Goal: Task Accomplishment & Management: Complete application form

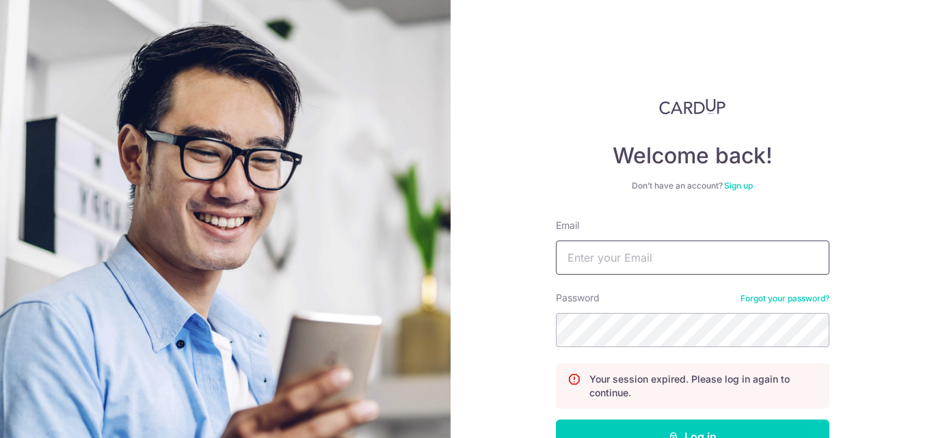
type input "[EMAIL_ADDRESS][DOMAIN_NAME]"
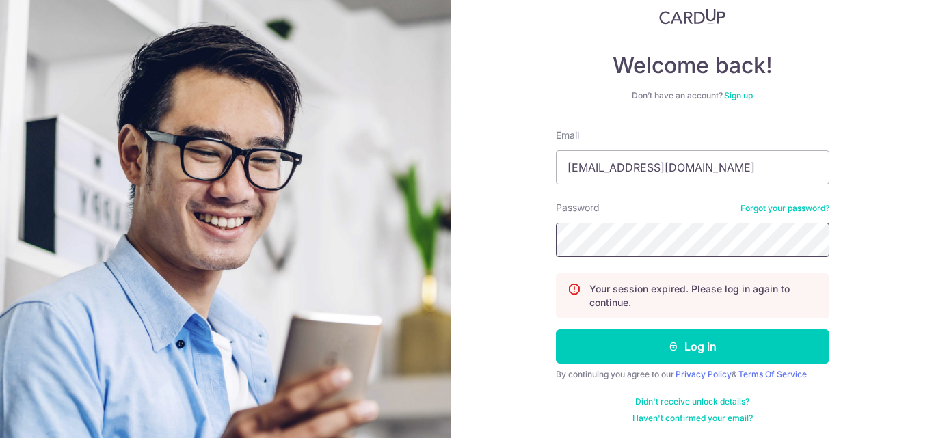
scroll to position [92, 0]
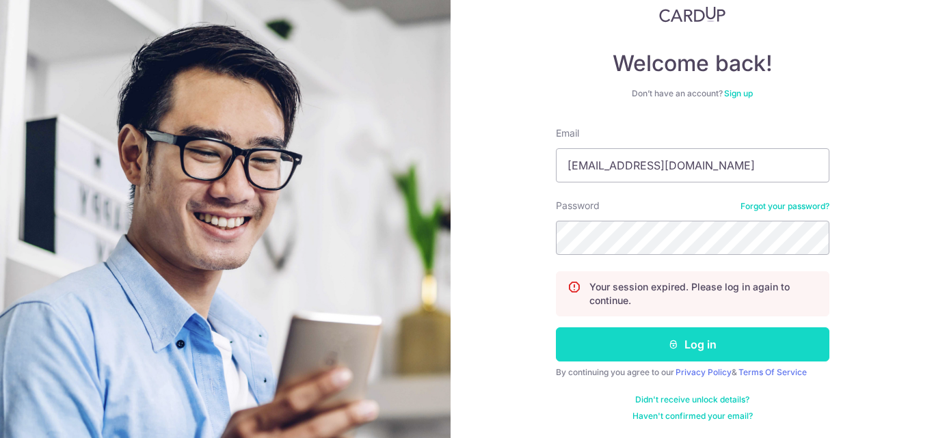
click at [684, 339] on button "Log in" at bounding box center [692, 344] width 273 height 34
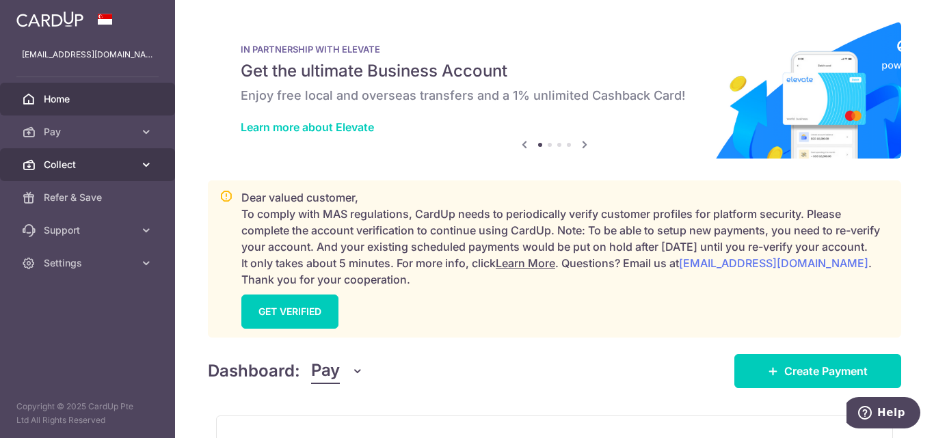
click at [59, 159] on span "Collect" at bounding box center [89, 165] width 90 height 14
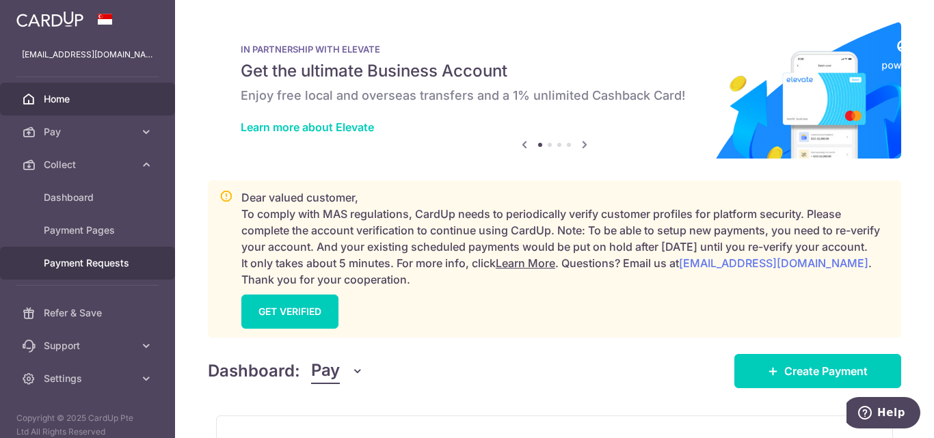
click at [109, 260] on span "Payment Requests" at bounding box center [89, 263] width 90 height 14
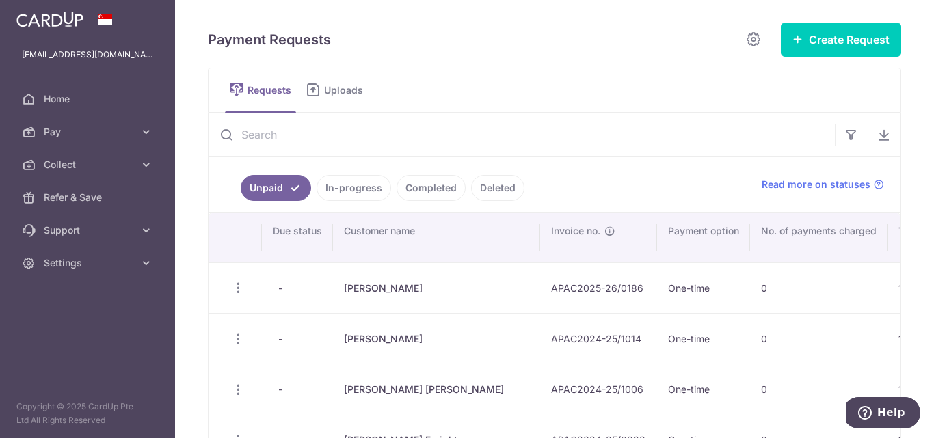
click at [374, 189] on link "In-progress" at bounding box center [354, 188] width 75 height 26
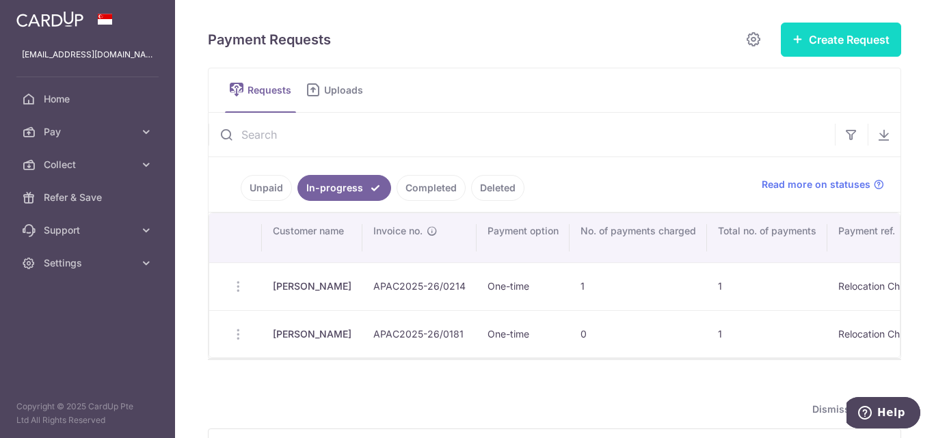
click at [837, 42] on button "Create Request" at bounding box center [841, 40] width 120 height 34
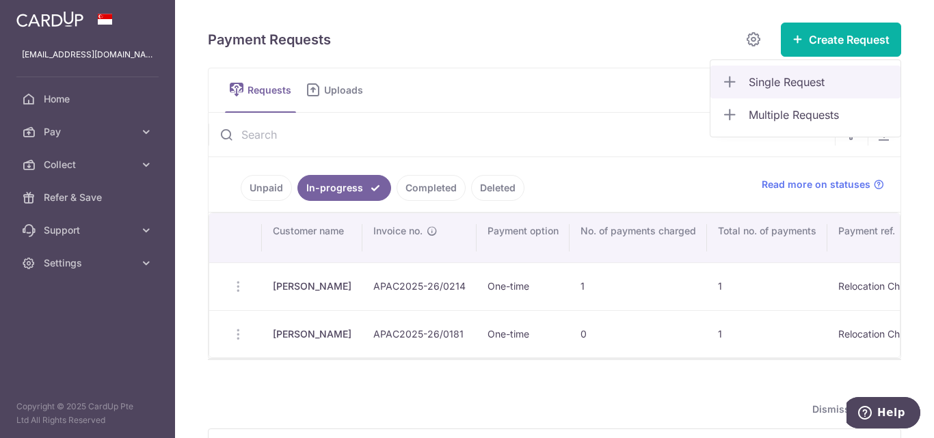
click at [786, 76] on span "Single Request" at bounding box center [819, 82] width 141 height 16
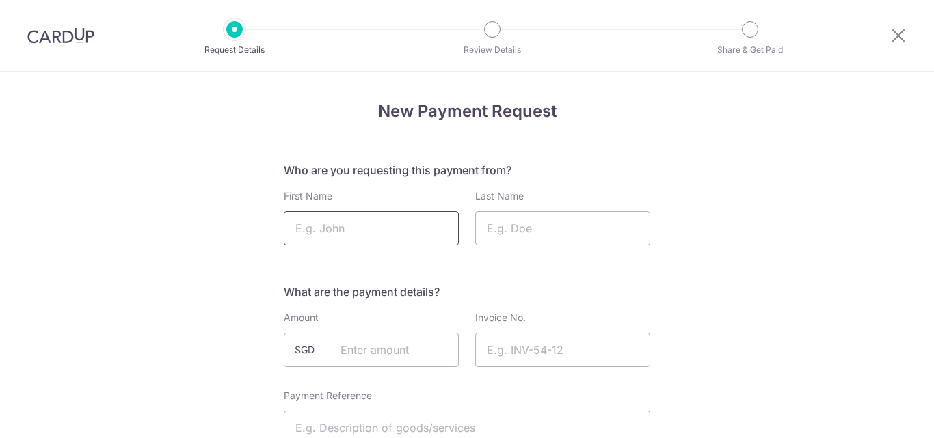
drag, startPoint x: 0, startPoint y: 0, endPoint x: 379, endPoint y: 238, distance: 447.3
click at [379, 238] on input "First Name" at bounding box center [371, 228] width 175 height 34
paste input "Charlie"
type input "Charlie"
click at [520, 237] on input "Last Name" at bounding box center [562, 228] width 175 height 34
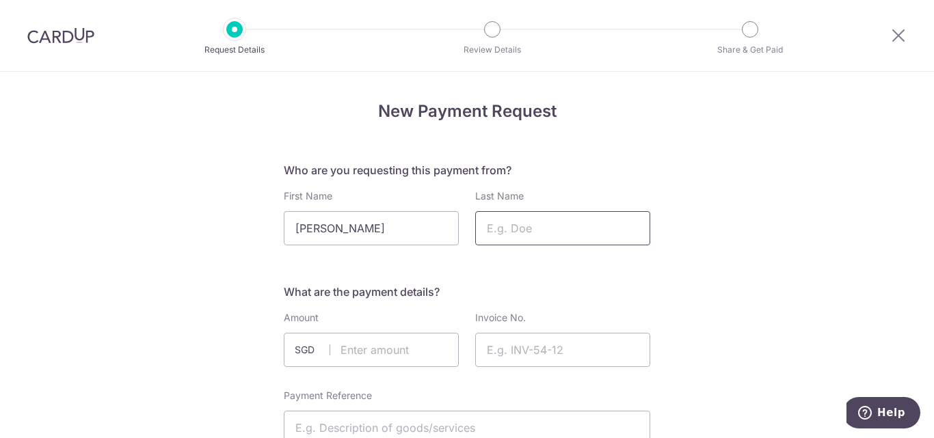
paste input "Charlie"
type input "Charlie"
click at [362, 352] on input "text" at bounding box center [371, 350] width 175 height 34
click at [364, 353] on input "text" at bounding box center [371, 350] width 175 height 34
type input "1110.00"
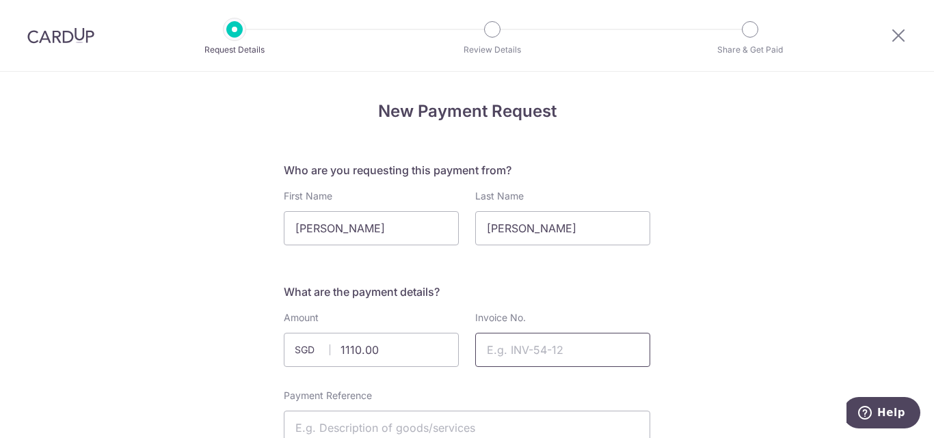
paste input "APAC2025-26/0220"
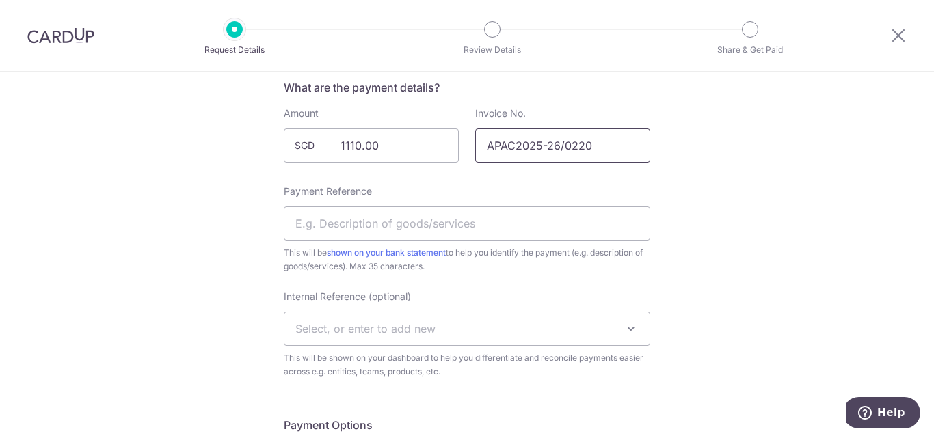
scroll to position [205, 0]
type input "APAC2025-26/0220"
click at [404, 219] on input "Payment Reference" at bounding box center [467, 223] width 366 height 34
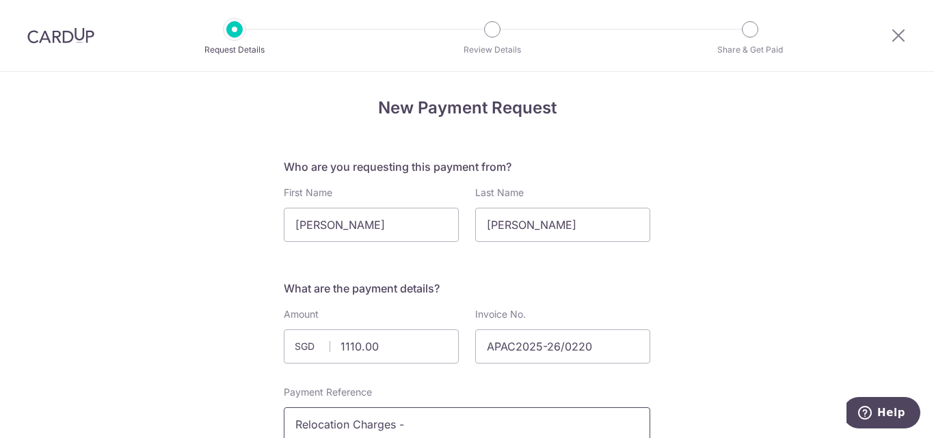
scroll to position [0, 0]
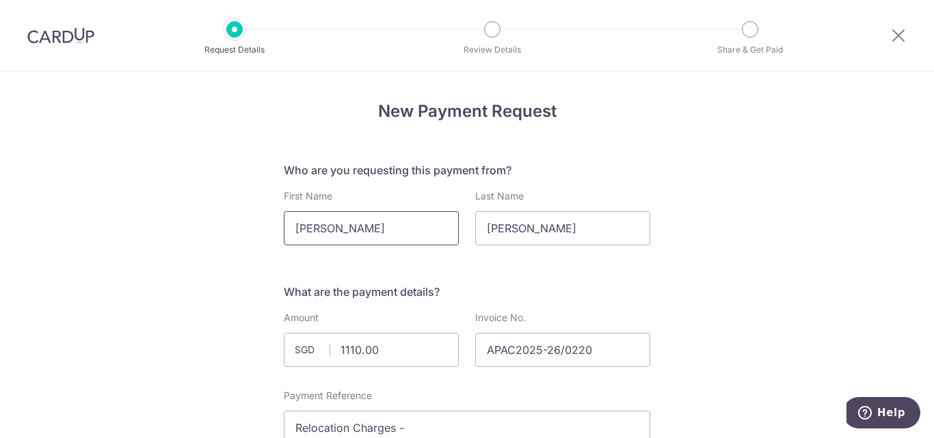
drag, startPoint x: 336, startPoint y: 226, endPoint x: 258, endPoint y: 230, distance: 77.4
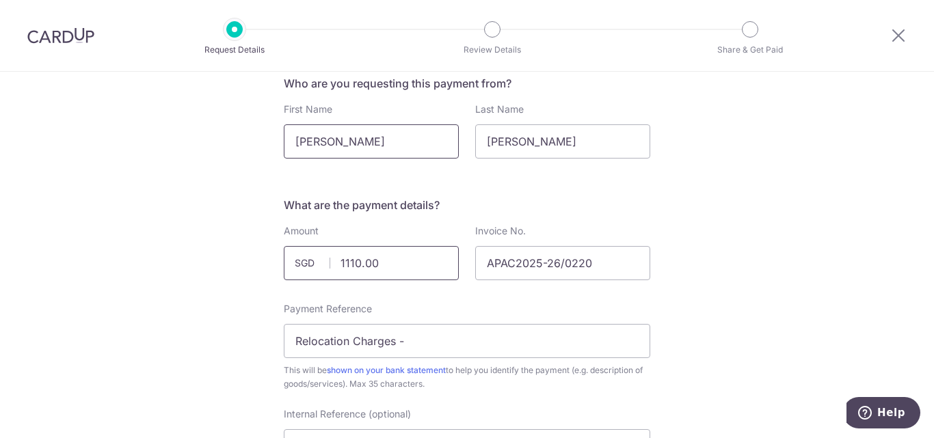
scroll to position [205, 0]
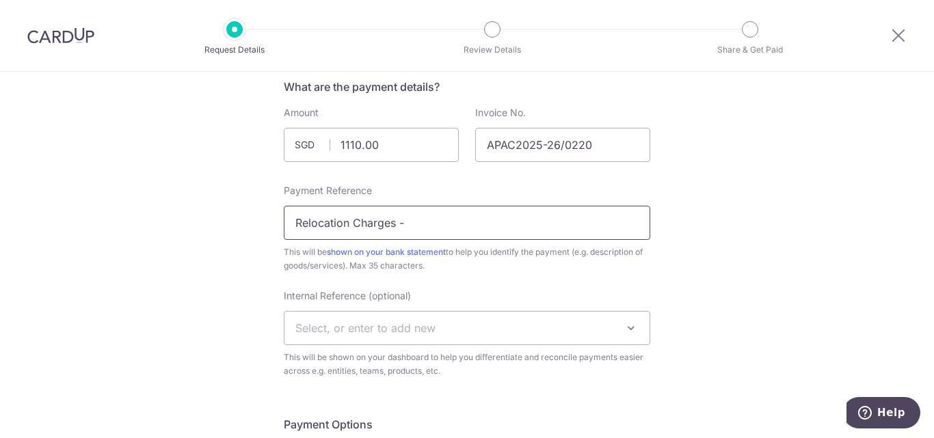
click at [438, 228] on input "Relocation Charges -" at bounding box center [467, 223] width 366 height 34
paste input "Charlie"
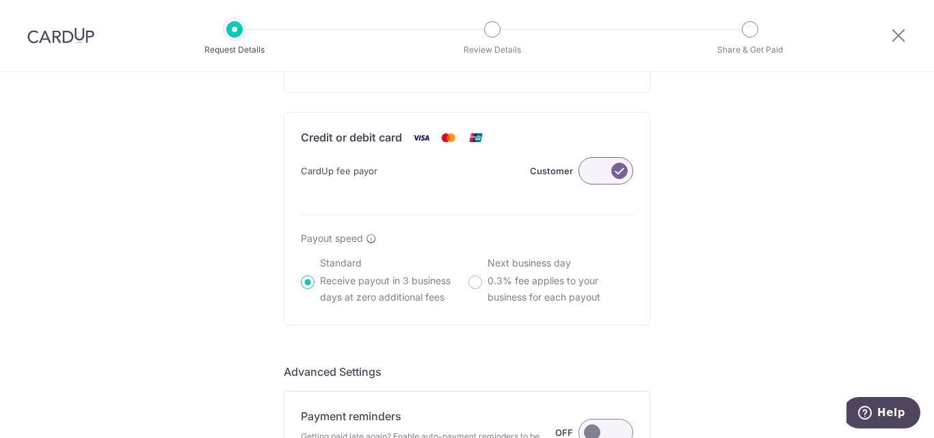
scroll to position [1106, 0]
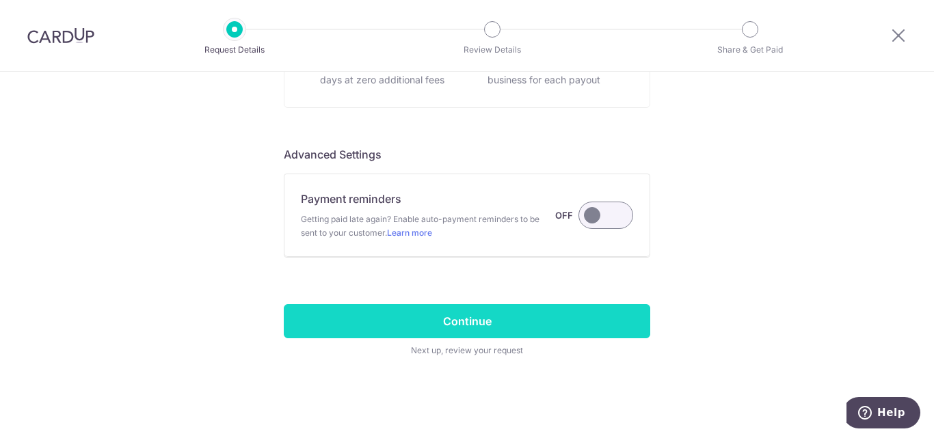
type input "Relocation Charges - Charlie"
click at [459, 323] on input "Continue" at bounding box center [467, 321] width 366 height 34
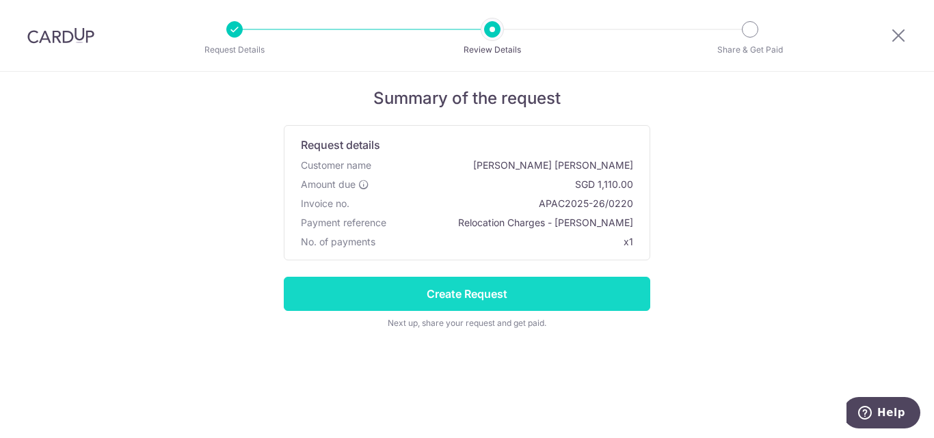
click at [446, 301] on input "Create Request" at bounding box center [467, 294] width 366 height 34
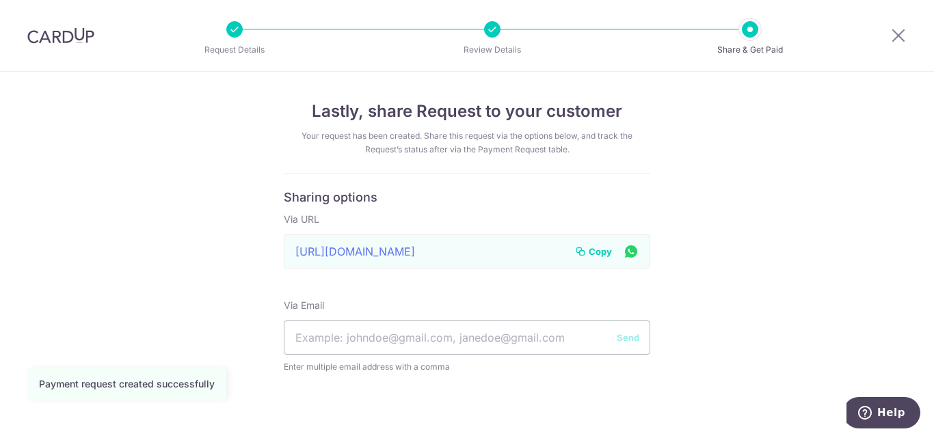
click at [593, 252] on span "Copy" at bounding box center [600, 252] width 23 height 14
click at [386, 334] on input "text" at bounding box center [467, 338] width 366 height 34
click at [342, 349] on input "text" at bounding box center [467, 338] width 366 height 34
paste input "[EMAIL_ADDRESS][DOMAIN_NAME]"
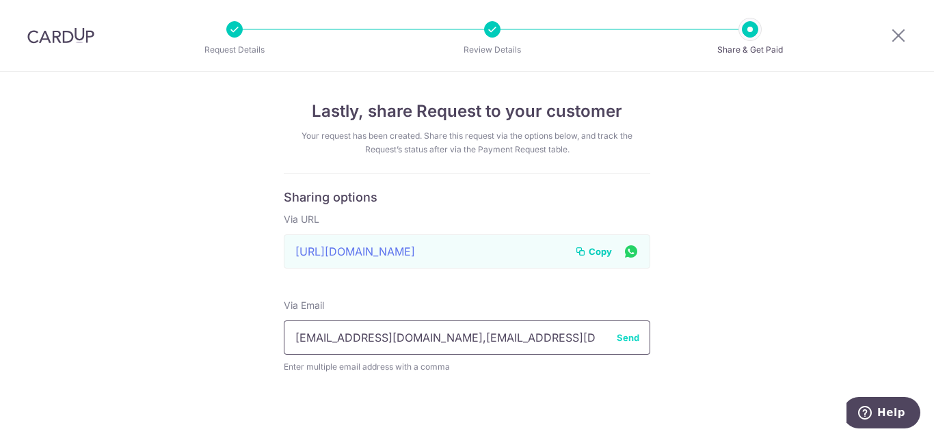
type input "[EMAIL_ADDRESS][DOMAIN_NAME],[EMAIL_ADDRESS][DOMAIN_NAME]"
click at [626, 338] on button "Send" at bounding box center [628, 338] width 23 height 14
click at [599, 251] on span "Copy" at bounding box center [600, 252] width 23 height 14
